Goal: Task Accomplishment & Management: Complete application form

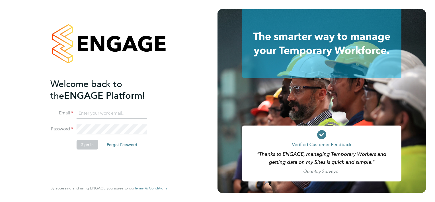
click at [127, 115] on input at bounding box center [112, 113] width 70 height 10
type input "[EMAIL_ADDRESS][DOMAIN_NAME]"
click at [90, 147] on button "Sign In" at bounding box center [88, 144] width 22 height 9
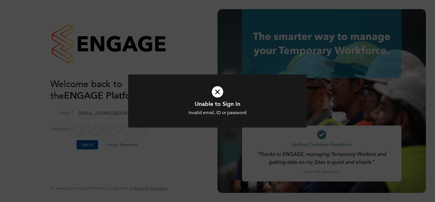
click at [223, 94] on icon at bounding box center [217, 92] width 148 height 22
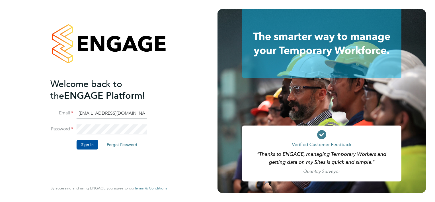
click at [123, 123] on li "Email [EMAIL_ADDRESS][DOMAIN_NAME]" at bounding box center [105, 116] width 111 height 16
drag, startPoint x: 134, startPoint y: 112, endPoint x: 69, endPoint y: 105, distance: 65.3
click at [69, 105] on ng-template "Welcome back to the ENGAGE Platform! Email [EMAIL_ADDRESS][DOMAIN_NAME] Passwor…" at bounding box center [105, 116] width 111 height 77
type input "[EMAIL_ADDRESS][DOMAIN_NAME]"
click at [88, 123] on li "Email [EMAIL_ADDRESS][DOMAIN_NAME]" at bounding box center [105, 116] width 111 height 16
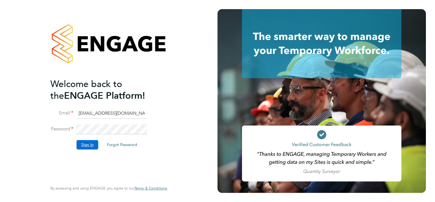
click at [89, 143] on button "Sign In" at bounding box center [88, 144] width 22 height 9
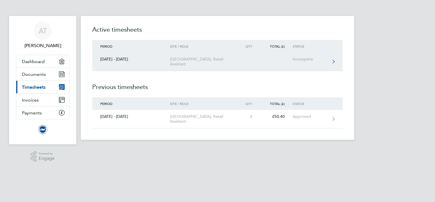
click at [335, 63] on link "[DATE] - [DATE] [GEOGRAPHIC_DATA], Retail Assistant Incomplete" at bounding box center [217, 61] width 251 height 19
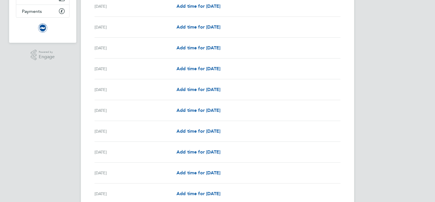
scroll to position [101, 0]
click at [206, 133] on span "Add time for Thu 07 Aug" at bounding box center [198, 130] width 44 height 5
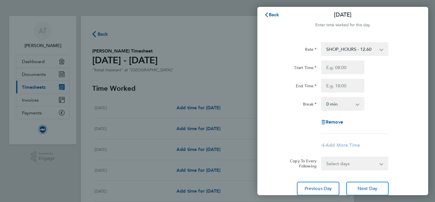
scroll to position [3, 0]
click at [353, 71] on input "Start Time" at bounding box center [342, 67] width 43 height 14
type input "11:00"
click at [342, 84] on input "End Time" at bounding box center [342, 86] width 43 height 14
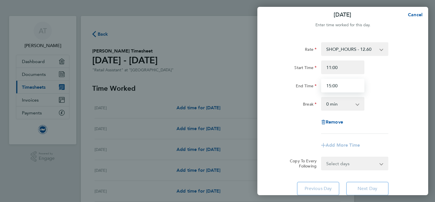
type input "15:00"
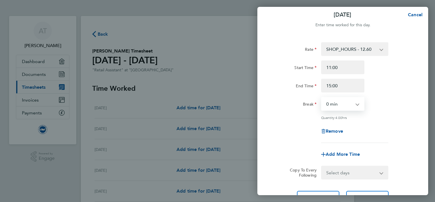
click at [347, 104] on select "0 min 15 min 30 min 45 min 60 min 75 min 90 min" at bounding box center [339, 103] width 35 height 13
select select "45"
click at [322, 97] on select "0 min 15 min 30 min 45 min 60 min 75 min 90 min" at bounding box center [339, 103] width 35 height 13
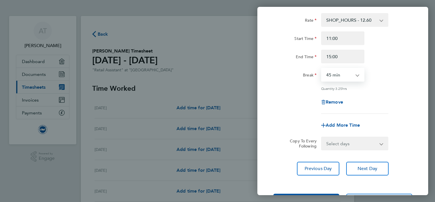
scroll to position [33, 0]
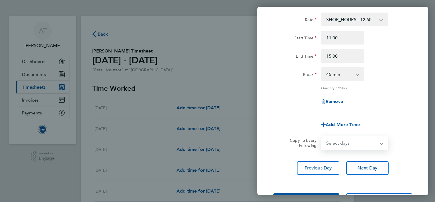
click at [346, 140] on select "Select days Day Weekday (Mon-Fri) Weekend (Sat-Sun) Monday Tuesday Wednesday Th…" at bounding box center [352, 142] width 60 height 13
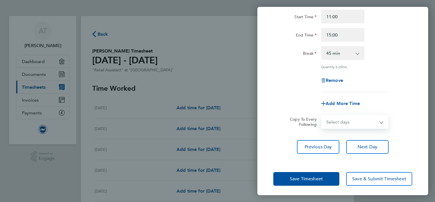
scroll to position [55, 0]
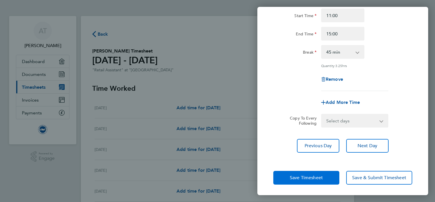
click at [327, 176] on button "Save Timesheet" at bounding box center [306, 178] width 66 height 14
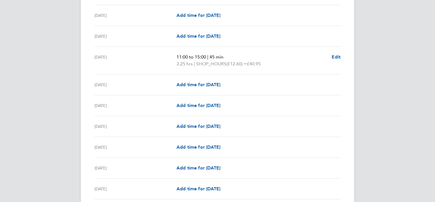
scroll to position [236, 0]
click at [214, 106] on span "Add time for Sat 09 Aug" at bounding box center [198, 105] width 44 height 5
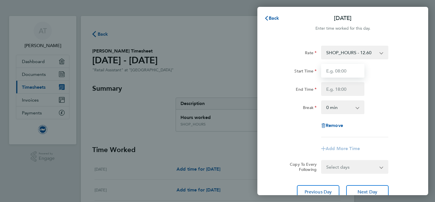
click at [347, 75] on input "Start Time" at bounding box center [342, 71] width 43 height 14
click at [271, 19] on span "Back" at bounding box center [274, 17] width 11 height 5
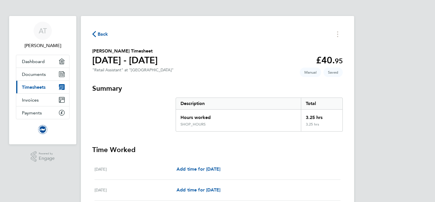
click at [317, 126] on div "3.25 hrs" at bounding box center [322, 126] width 42 height 9
click at [307, 108] on div "Total" at bounding box center [322, 103] width 42 height 11
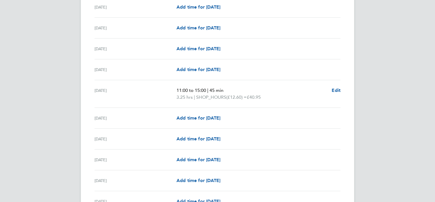
scroll to position [204, 0]
click at [340, 87] on span "Edit" at bounding box center [336, 89] width 9 height 5
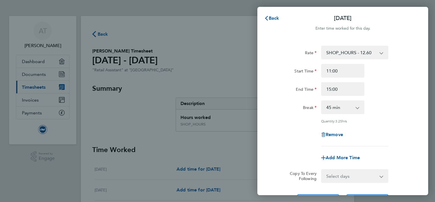
click at [357, 110] on select "0 min 15 min 30 min 45 min 60 min 75 min 90 min" at bounding box center [339, 107] width 35 height 13
select select "0"
click at [322, 101] on select "0 min 15 min 30 min 45 min 60 min 75 min 90 min" at bounding box center [339, 107] width 35 height 13
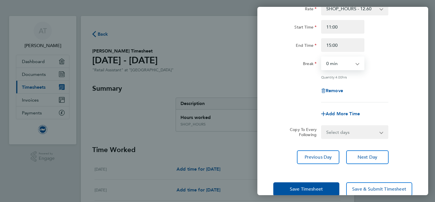
scroll to position [55, 0]
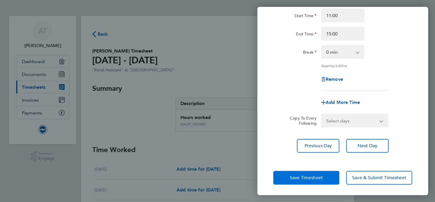
click at [321, 180] on button "Save Timesheet" at bounding box center [306, 178] width 66 height 14
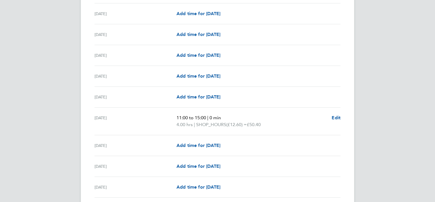
scroll to position [216, 0]
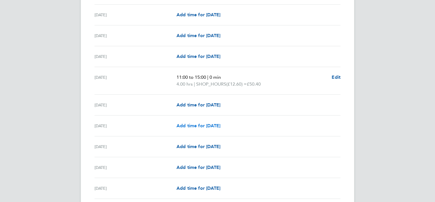
click at [218, 126] on span "Add time for Sat 09 Aug" at bounding box center [198, 125] width 44 height 5
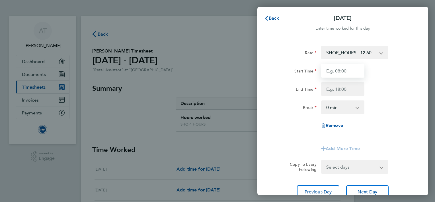
click at [348, 69] on input "Start Time" at bounding box center [342, 71] width 43 height 14
type input "13:30"
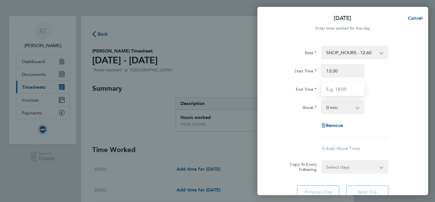
click at [333, 87] on input "End Time" at bounding box center [342, 89] width 43 height 14
type input "20:45"
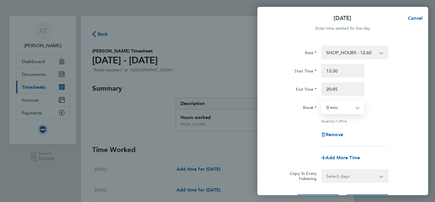
click at [355, 112] on select "0 min 15 min 30 min 45 min 60 min 75 min 90 min" at bounding box center [339, 107] width 35 height 13
select select "45"
click at [322, 101] on select "0 min 15 min 30 min 45 min 60 min 75 min 90 min" at bounding box center [339, 107] width 35 height 13
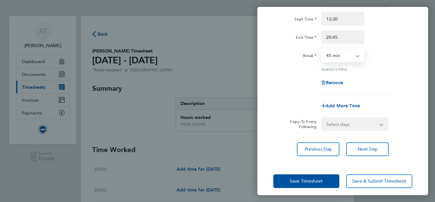
scroll to position [52, 0]
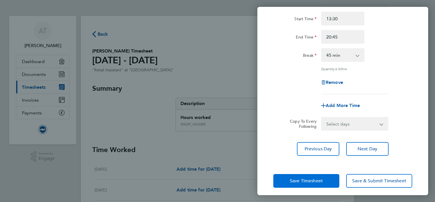
click at [307, 176] on button "Save Timesheet" at bounding box center [306, 181] width 66 height 14
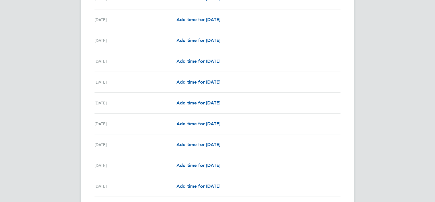
scroll to position [371, 0]
click at [220, 122] on span "Add time for Sat 16 Aug" at bounding box center [198, 122] width 44 height 5
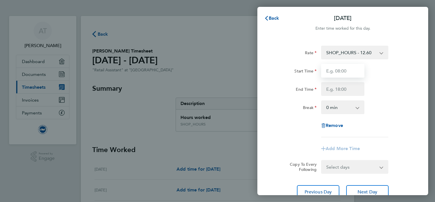
click at [346, 68] on input "Start Time" at bounding box center [342, 71] width 43 height 14
type input "11:45"
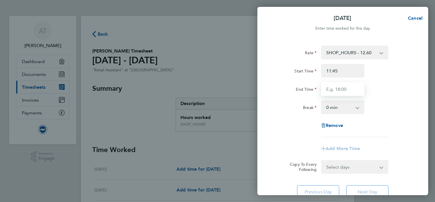
click at [341, 87] on input "End Time" at bounding box center [342, 89] width 43 height 14
type input "19:00"
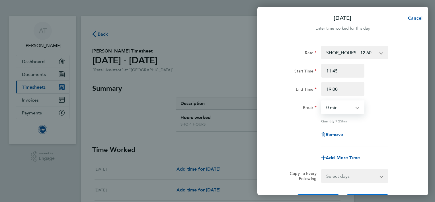
click at [351, 110] on select "0 min 15 min 30 min 45 min 60 min 75 min 90 min" at bounding box center [339, 107] width 35 height 13
select select "45"
click at [322, 101] on select "0 min 15 min 30 min 45 min 60 min 75 min 90 min" at bounding box center [339, 107] width 35 height 13
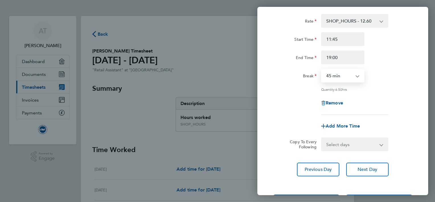
scroll to position [43, 0]
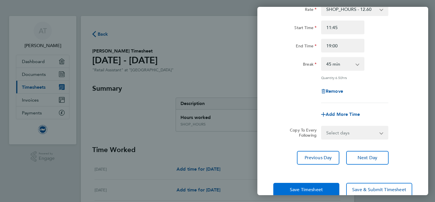
click at [316, 186] on span "Save Timesheet" at bounding box center [306, 189] width 33 height 6
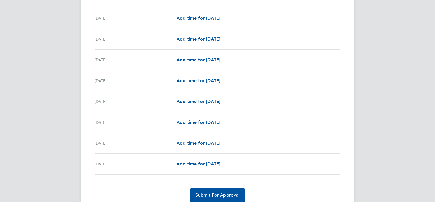
scroll to position [650, 0]
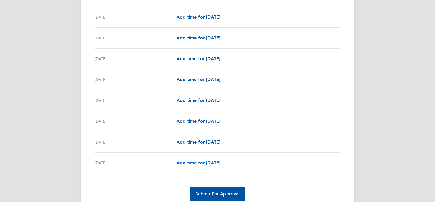
click at [220, 161] on span "Add time for Sun 31 Aug" at bounding box center [198, 162] width 44 height 5
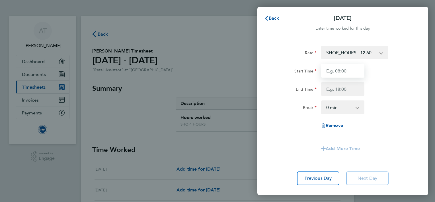
click at [346, 76] on input "Start Time" at bounding box center [342, 71] width 43 height 14
type input "10:30"
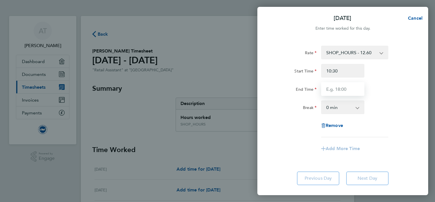
click at [342, 95] on input "End Time" at bounding box center [342, 89] width 43 height 14
type input "17:45"
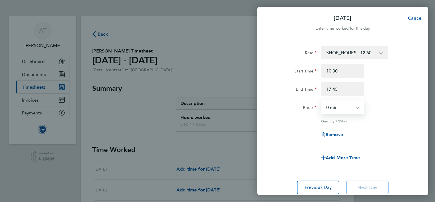
click at [353, 113] on select "0 min 15 min 30 min 45 min 60 min 75 min 90 min" at bounding box center [339, 107] width 35 height 13
select select "45"
click at [322, 101] on select "0 min 15 min 30 min 45 min 60 min 75 min 90 min" at bounding box center [339, 107] width 35 height 13
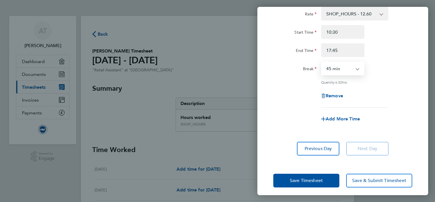
scroll to position [42, 0]
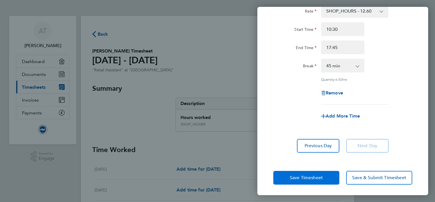
click at [314, 175] on span "Save Timesheet" at bounding box center [306, 178] width 33 height 6
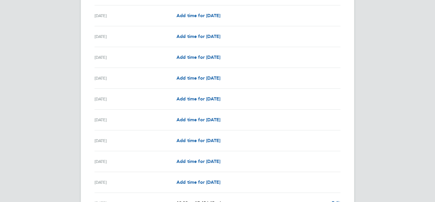
scroll to position [677, 0]
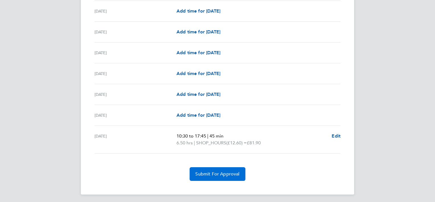
click at [232, 168] on button "Submit For Approval" at bounding box center [218, 174] width 56 height 14
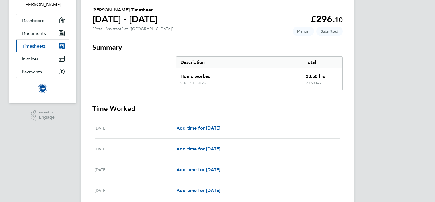
scroll to position [0, 0]
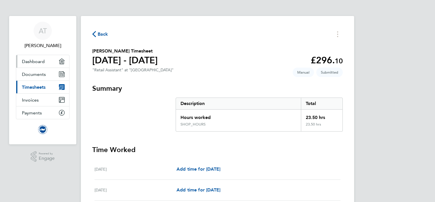
click at [40, 59] on span "Dashboard" at bounding box center [33, 61] width 23 height 5
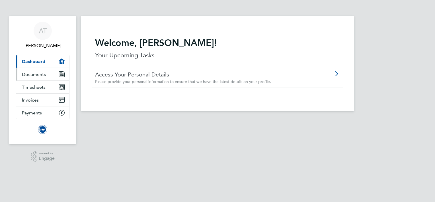
click at [45, 75] on link "Documents" at bounding box center [42, 74] width 53 height 13
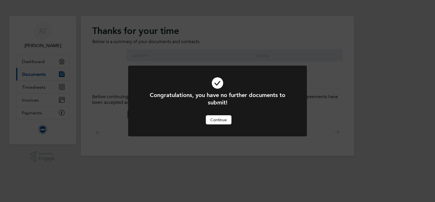
click at [229, 121] on button "Continue" at bounding box center [219, 119] width 26 height 9
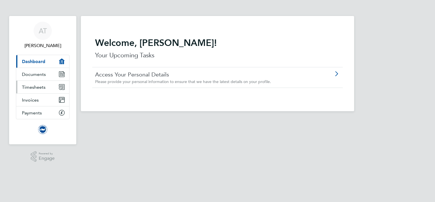
click at [45, 90] on link "Timesheets" at bounding box center [42, 87] width 53 height 13
